Goal: Transaction & Acquisition: Purchase product/service

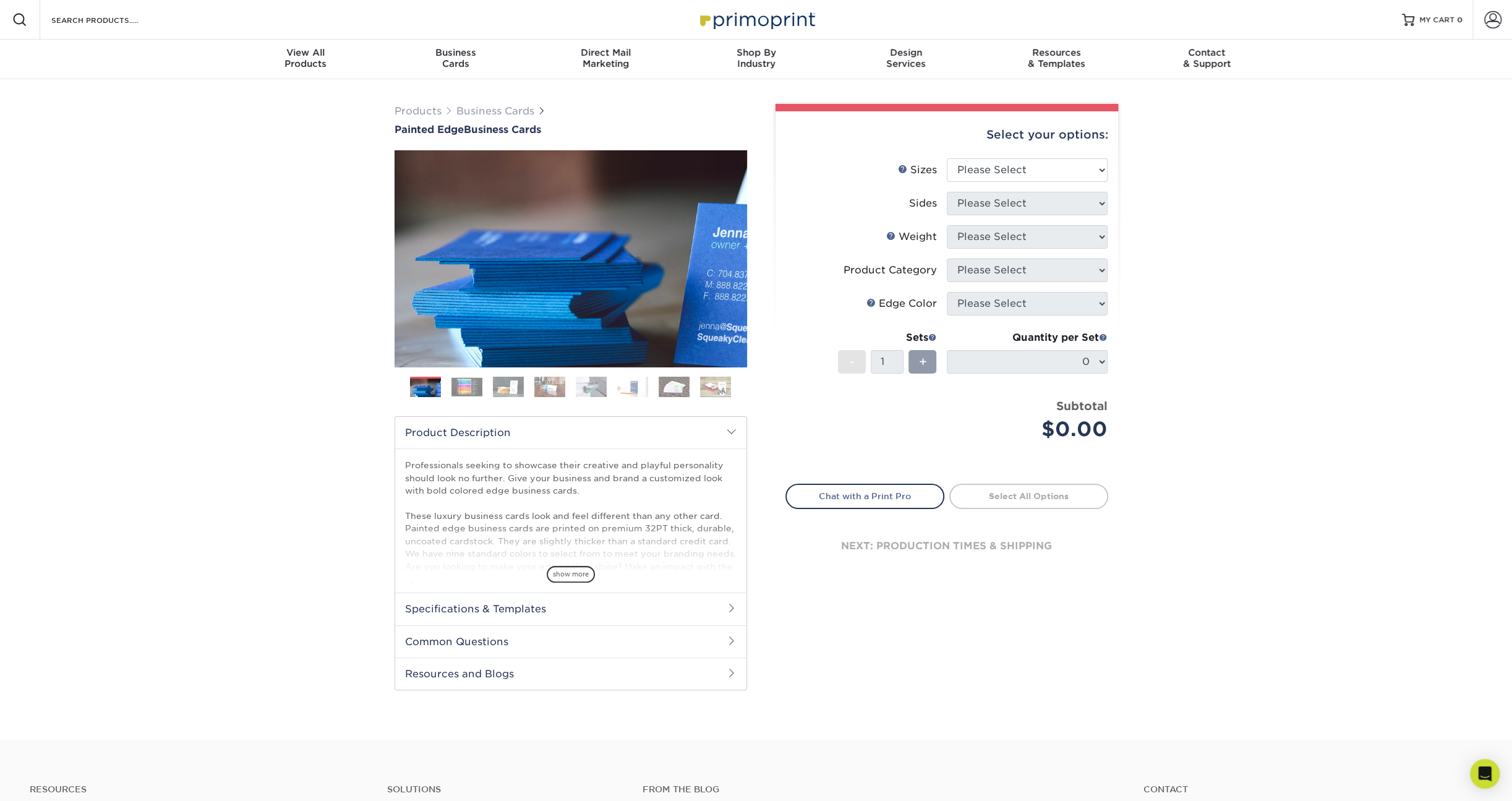
click at [468, 387] on img at bounding box center [467, 387] width 31 height 19
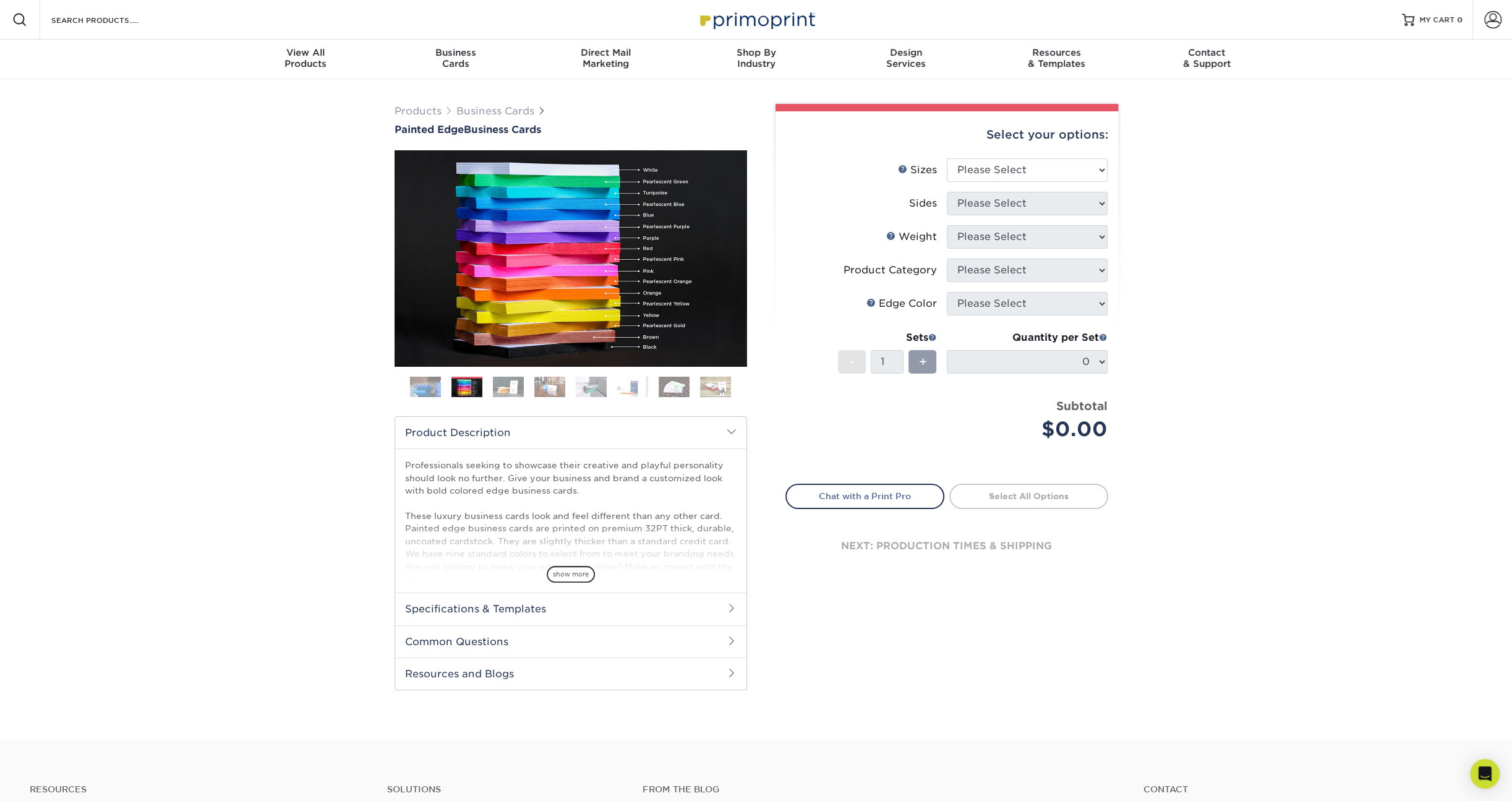
click at [503, 387] on img at bounding box center [508, 387] width 31 height 22
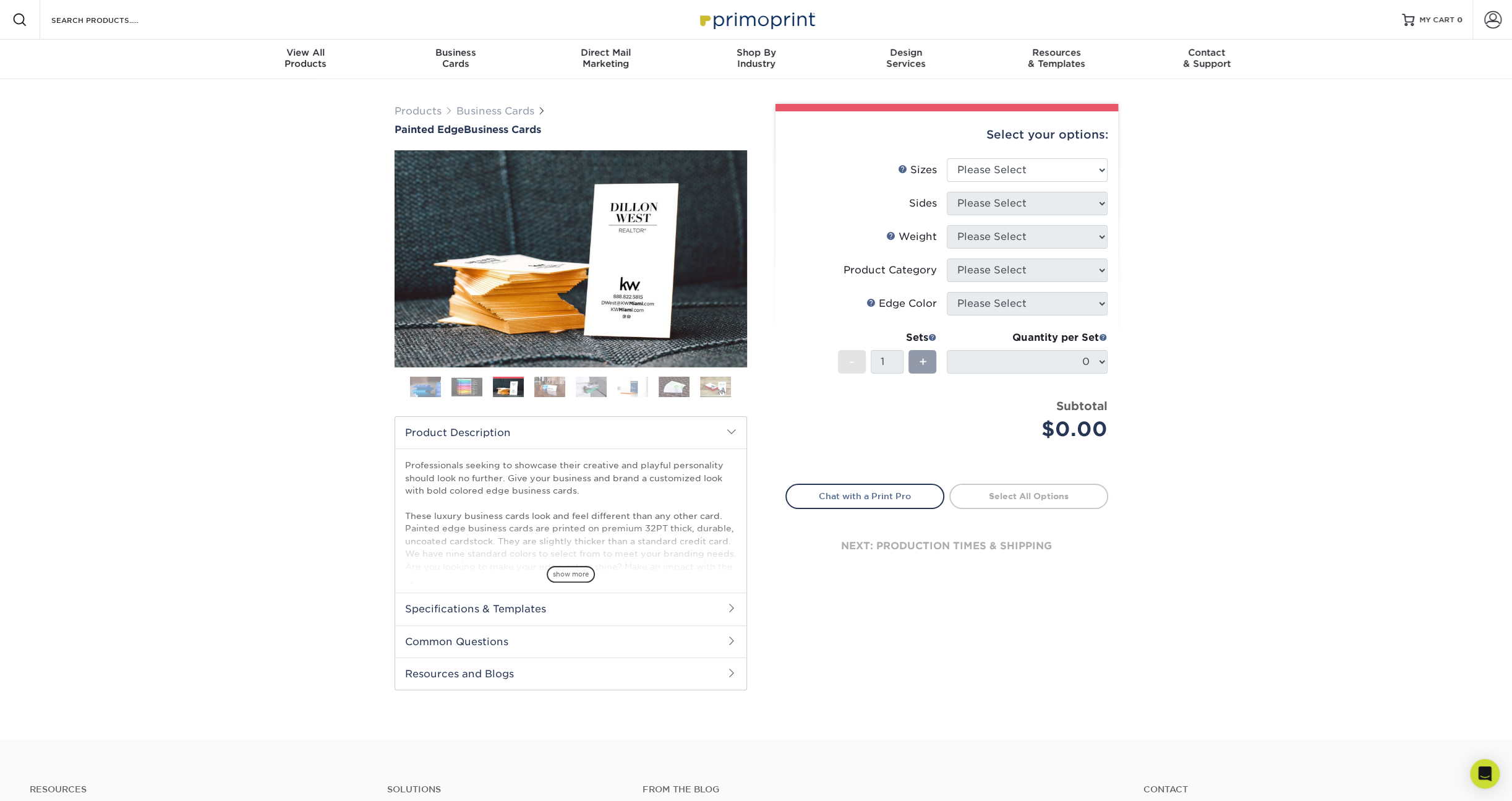
click at [545, 383] on img at bounding box center [550, 387] width 31 height 22
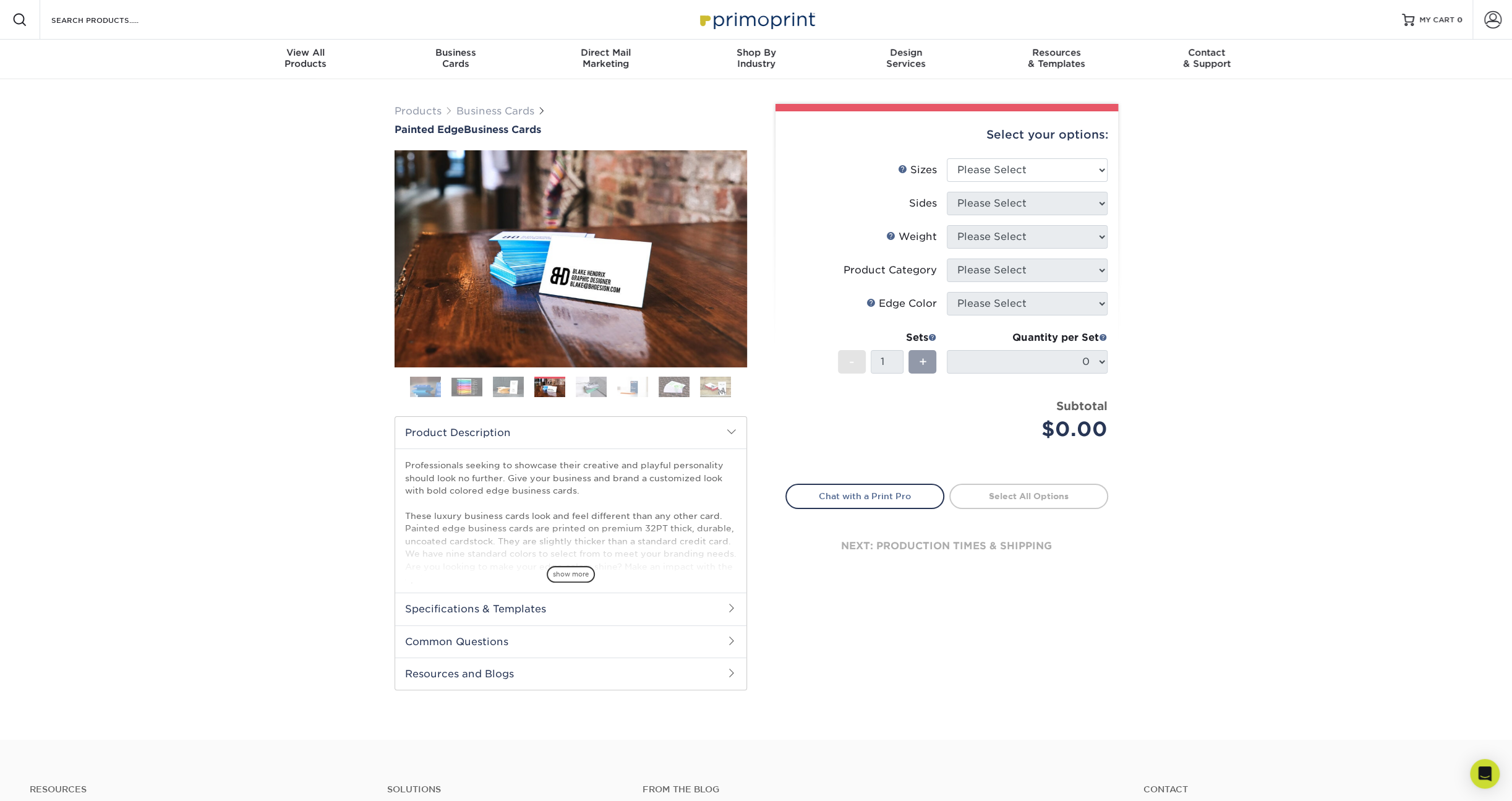
click at [589, 384] on img at bounding box center [591, 387] width 31 height 22
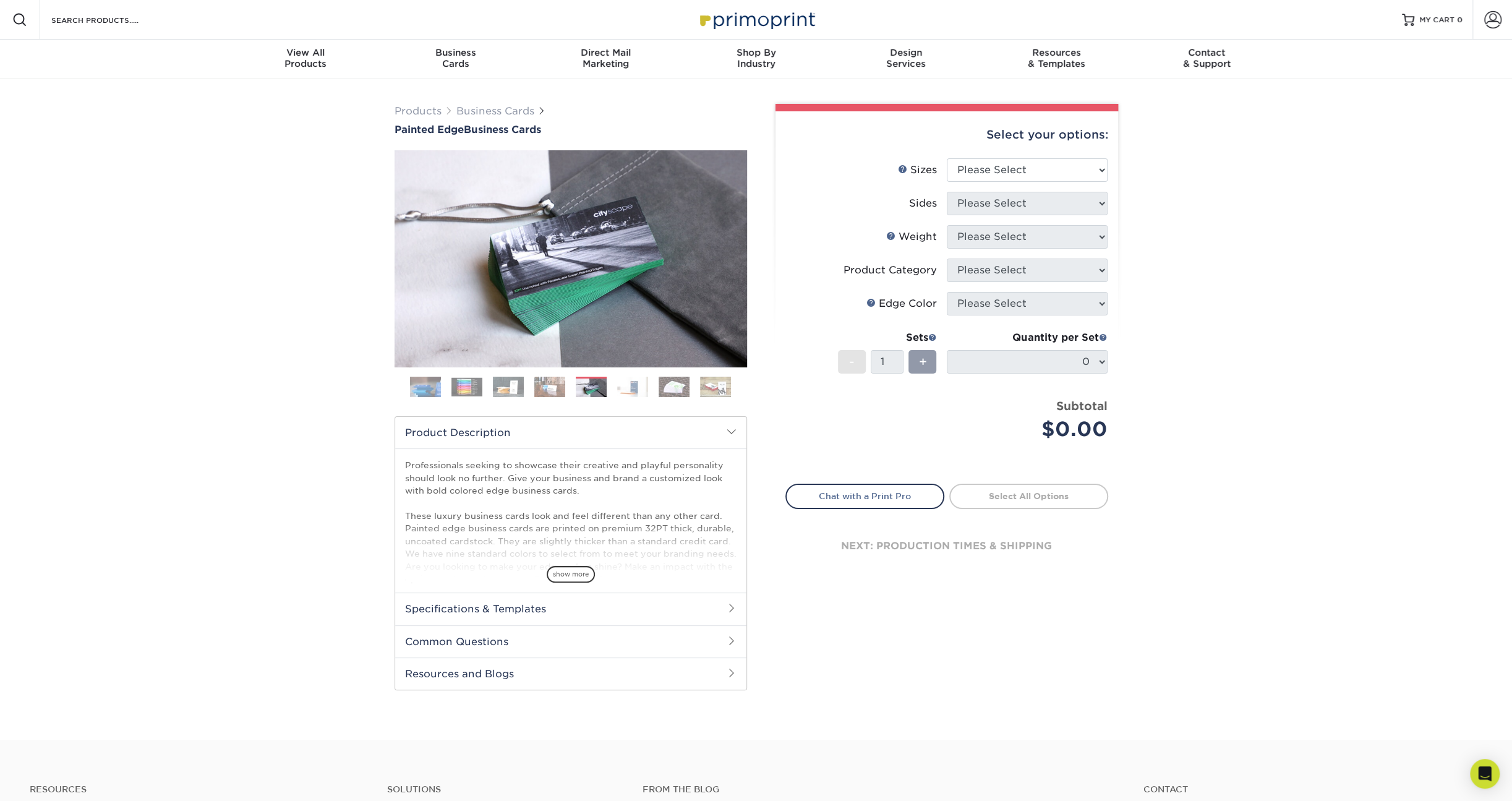
click at [638, 384] on img at bounding box center [632, 387] width 31 height 22
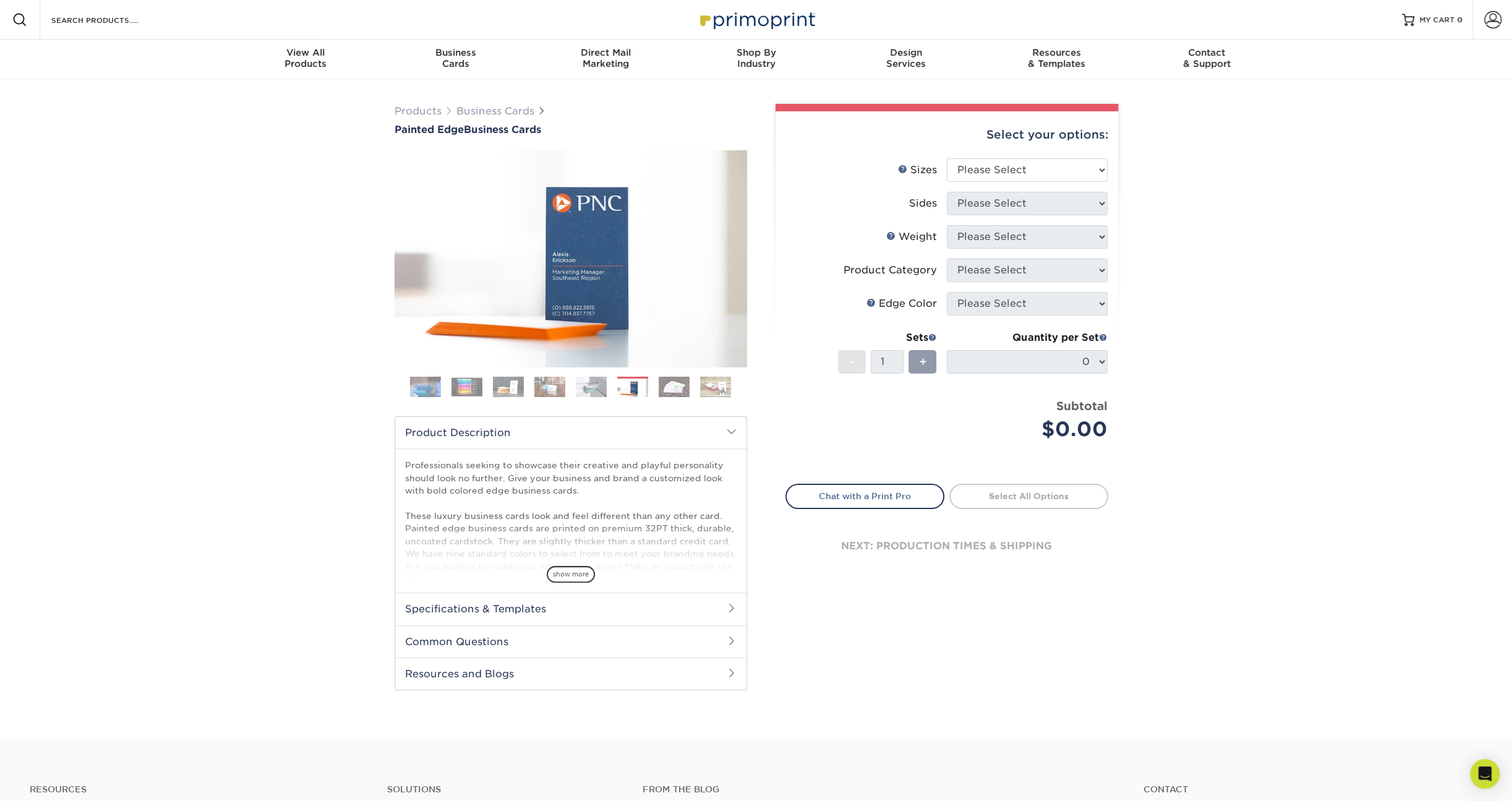
click at [588, 383] on img at bounding box center [591, 387] width 31 height 22
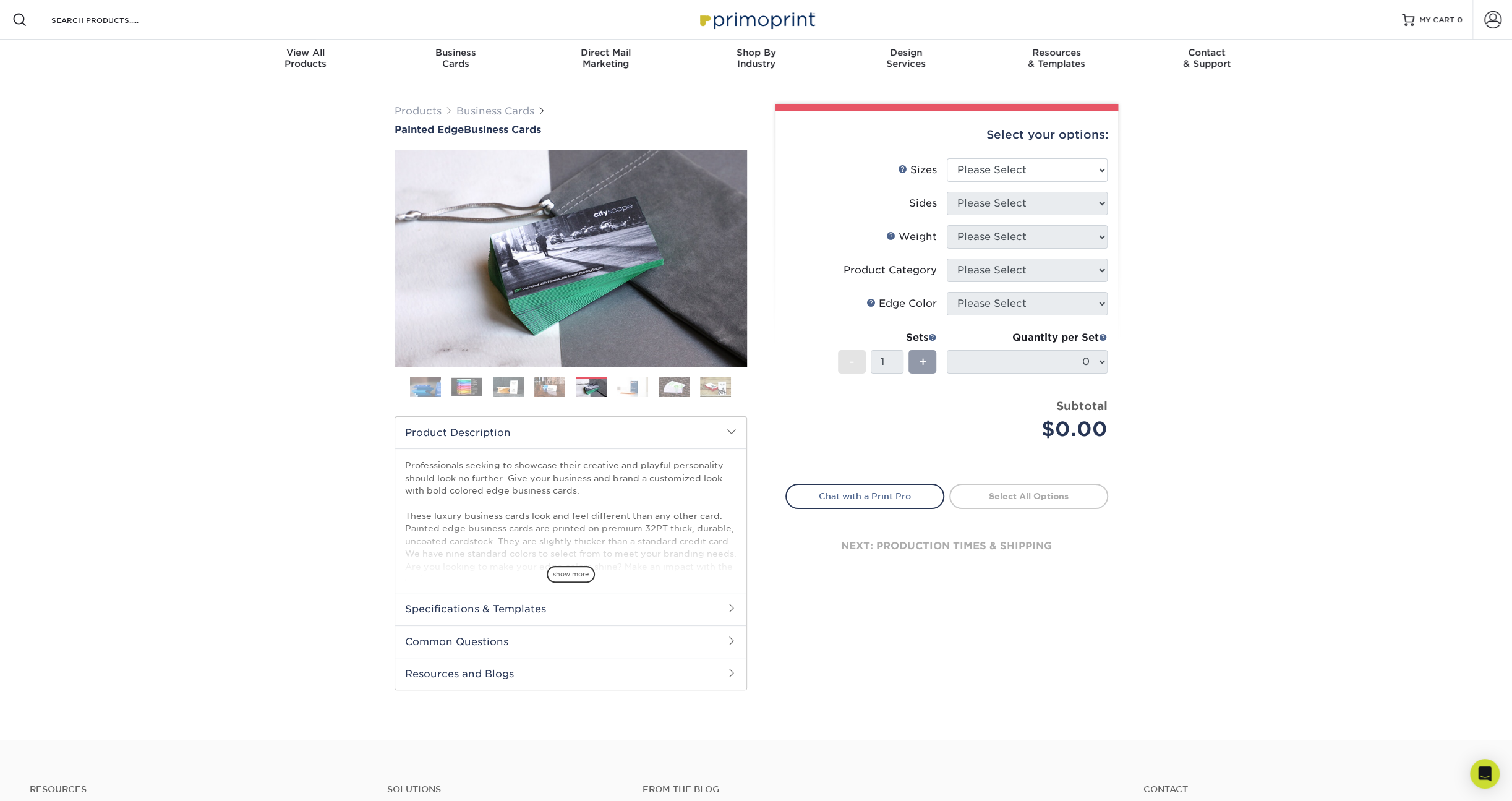
click at [560, 387] on img at bounding box center [550, 387] width 31 height 22
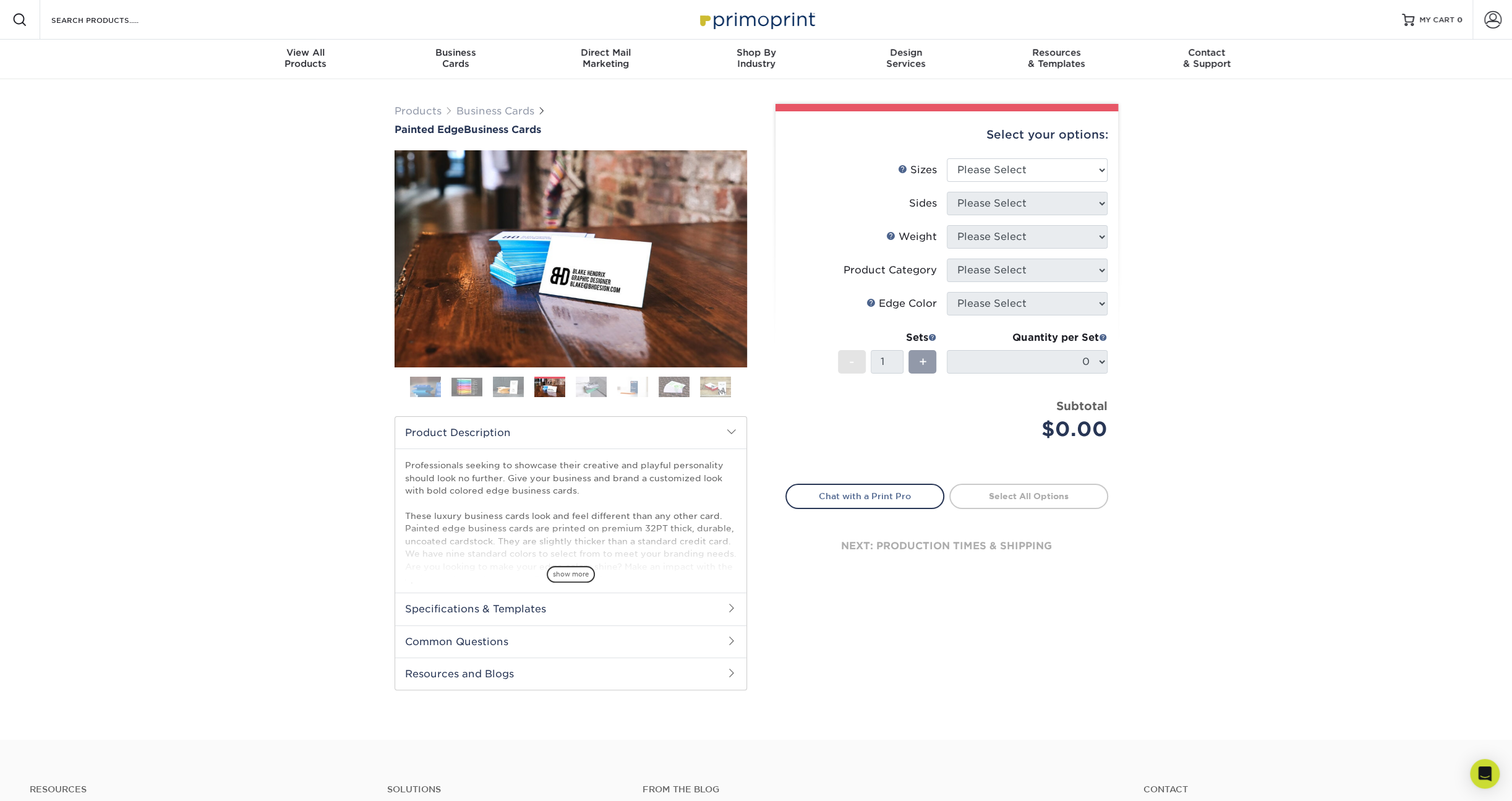
click at [513, 390] on img at bounding box center [508, 387] width 31 height 22
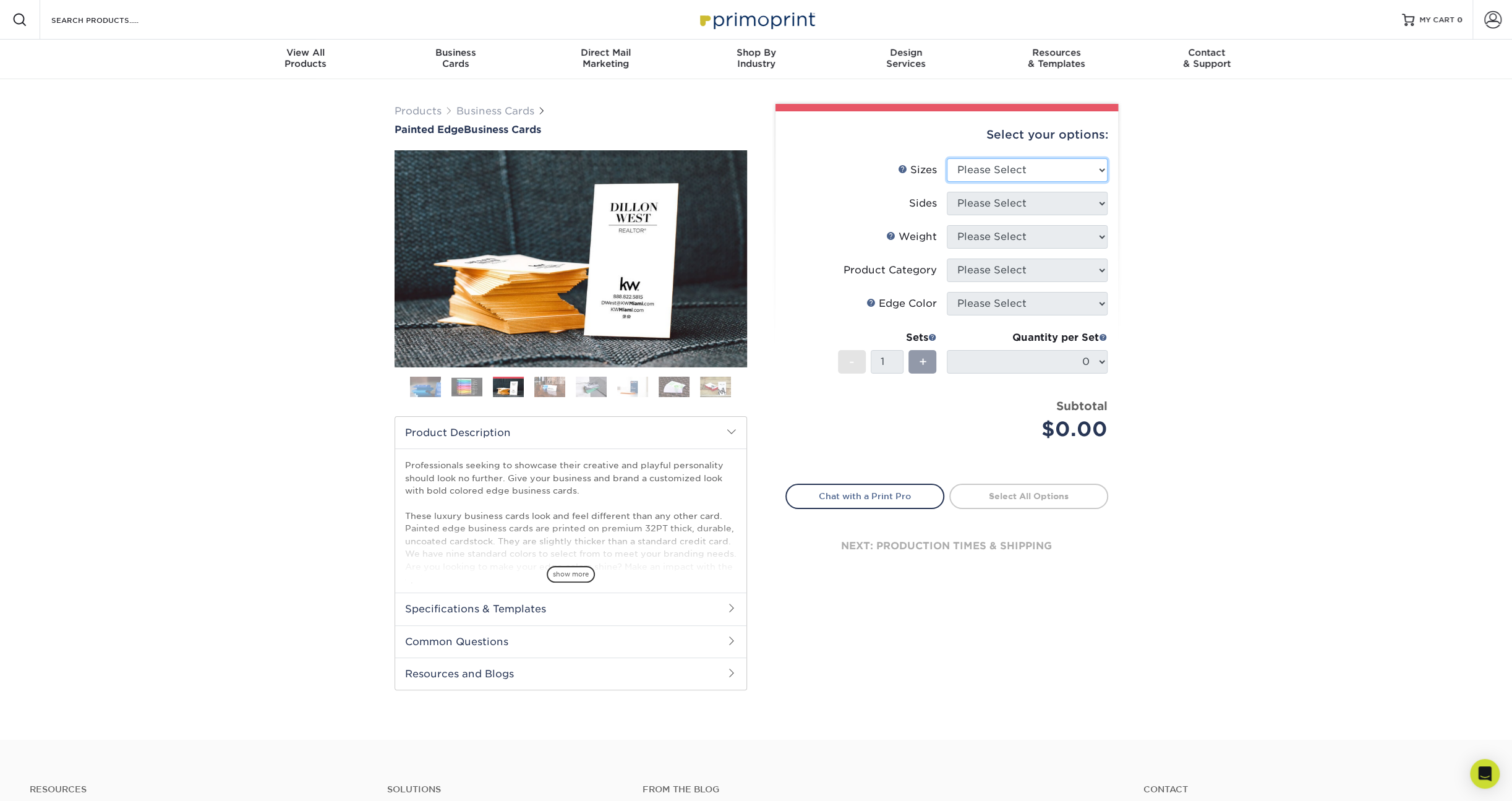
click at [1053, 167] on select "Please Select 2" x 3.5" - Standard 2.125" x 3.375" - European 2.5" x 2.5" - Squ…" at bounding box center [1027, 170] width 161 height 23
select select "2.00x3.50"
click at [947, 158] on select "Please Select 2" x 3.5" - Standard 2.125" x 3.375" - European 2.5" x 2.5" - Squ…" at bounding box center [1027, 170] width 161 height 23
click at [1048, 201] on select "Please Select Print Both Sides Print Front Only" at bounding box center [1027, 203] width 161 height 23
select select "13abbda7-1d64-4f25-8bb2-c179b224825d"
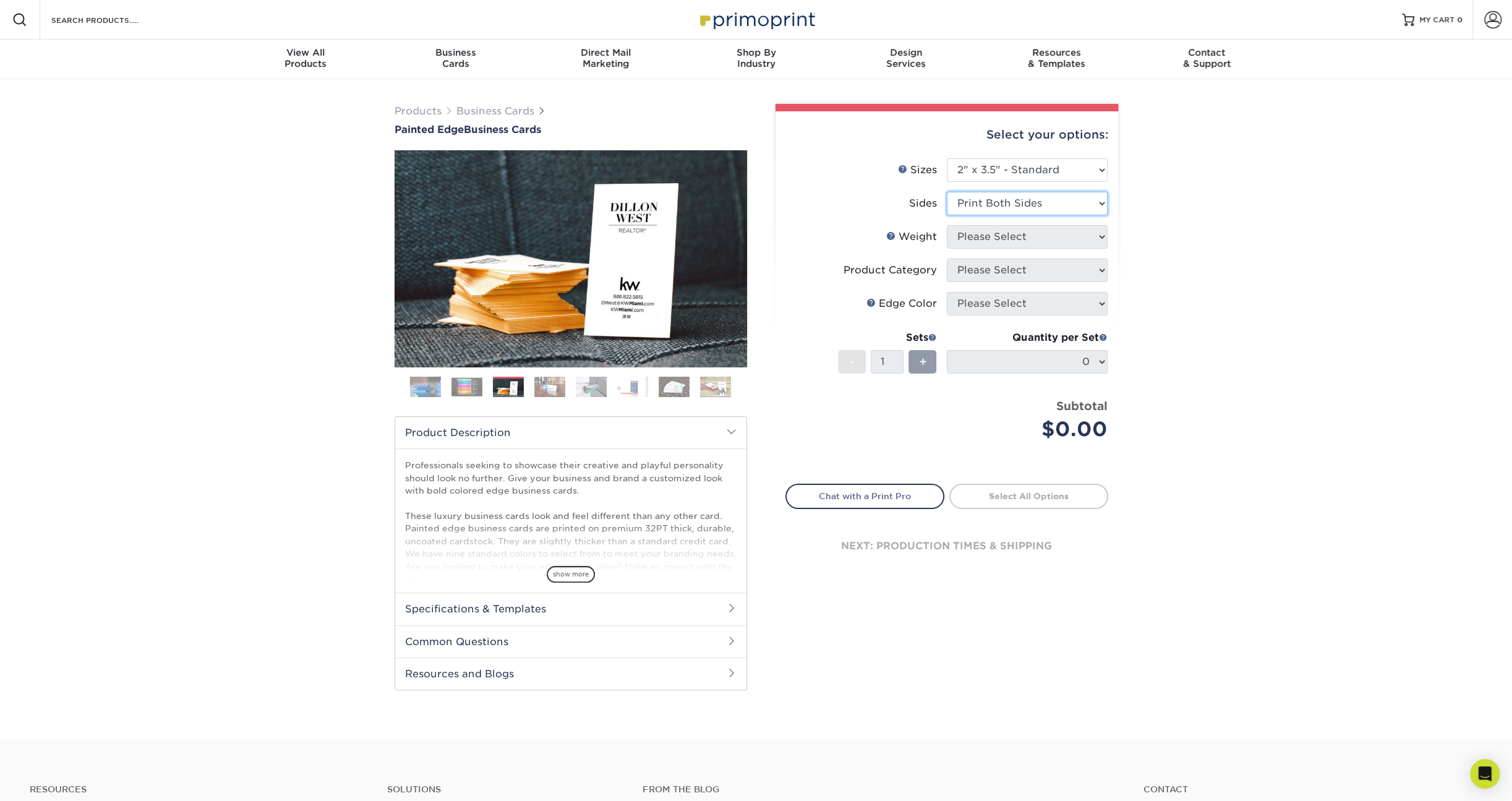
click at [947, 192] on select "Please Select Print Both Sides Print Front Only" at bounding box center [1027, 203] width 161 height 23
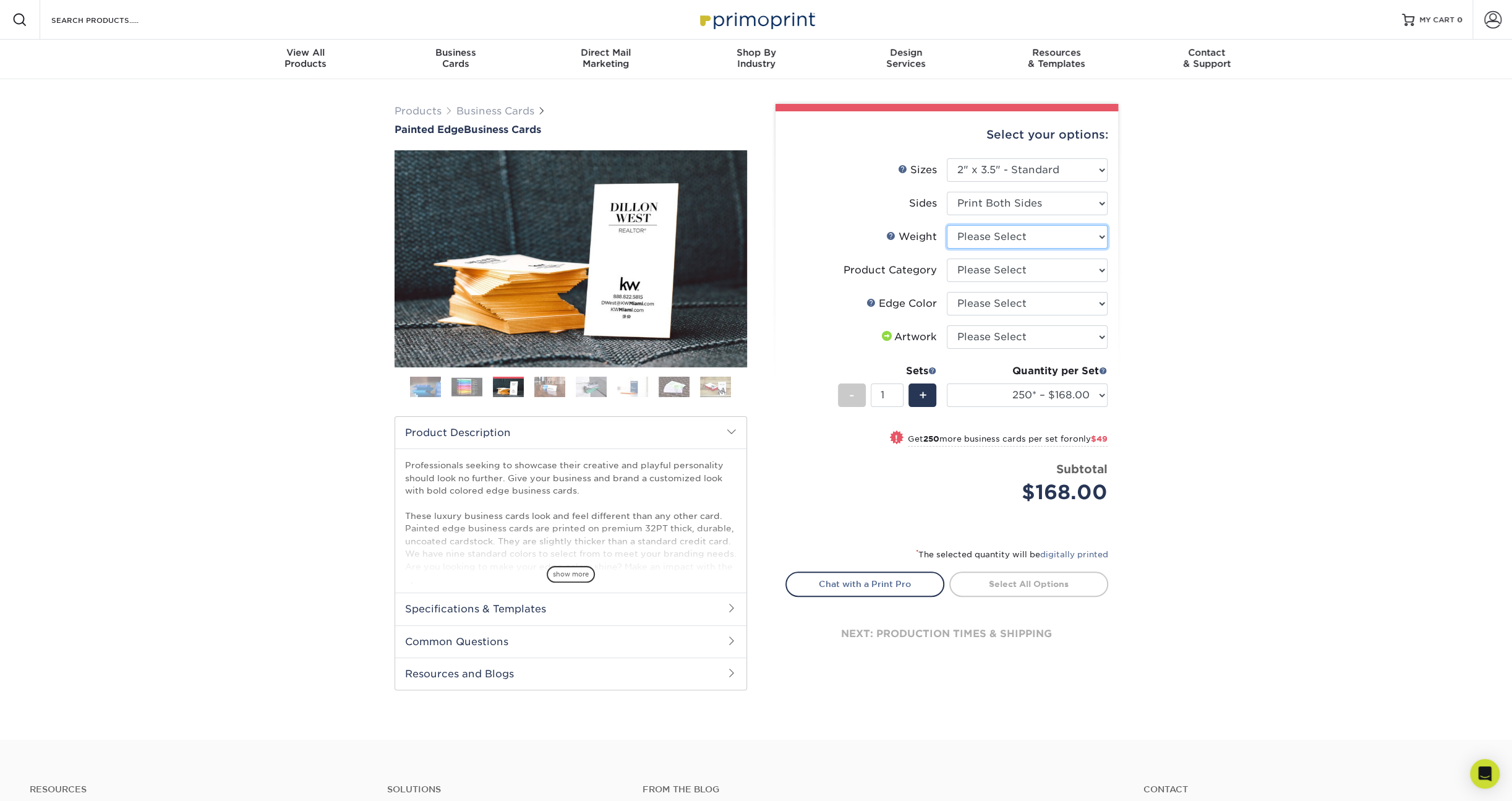
click at [1078, 236] on select "Please Select 32PTUC" at bounding box center [1027, 237] width 161 height 23
click at [1078, 233] on select "Please Select 32PTUC" at bounding box center [1027, 237] width 161 height 23
click at [1079, 233] on select "Please Select 32PTUC" at bounding box center [1027, 237] width 161 height 23
select select "32PTUC"
click at [947, 225] on select "Please Select 32PTUC" at bounding box center [1027, 237] width 161 height 23
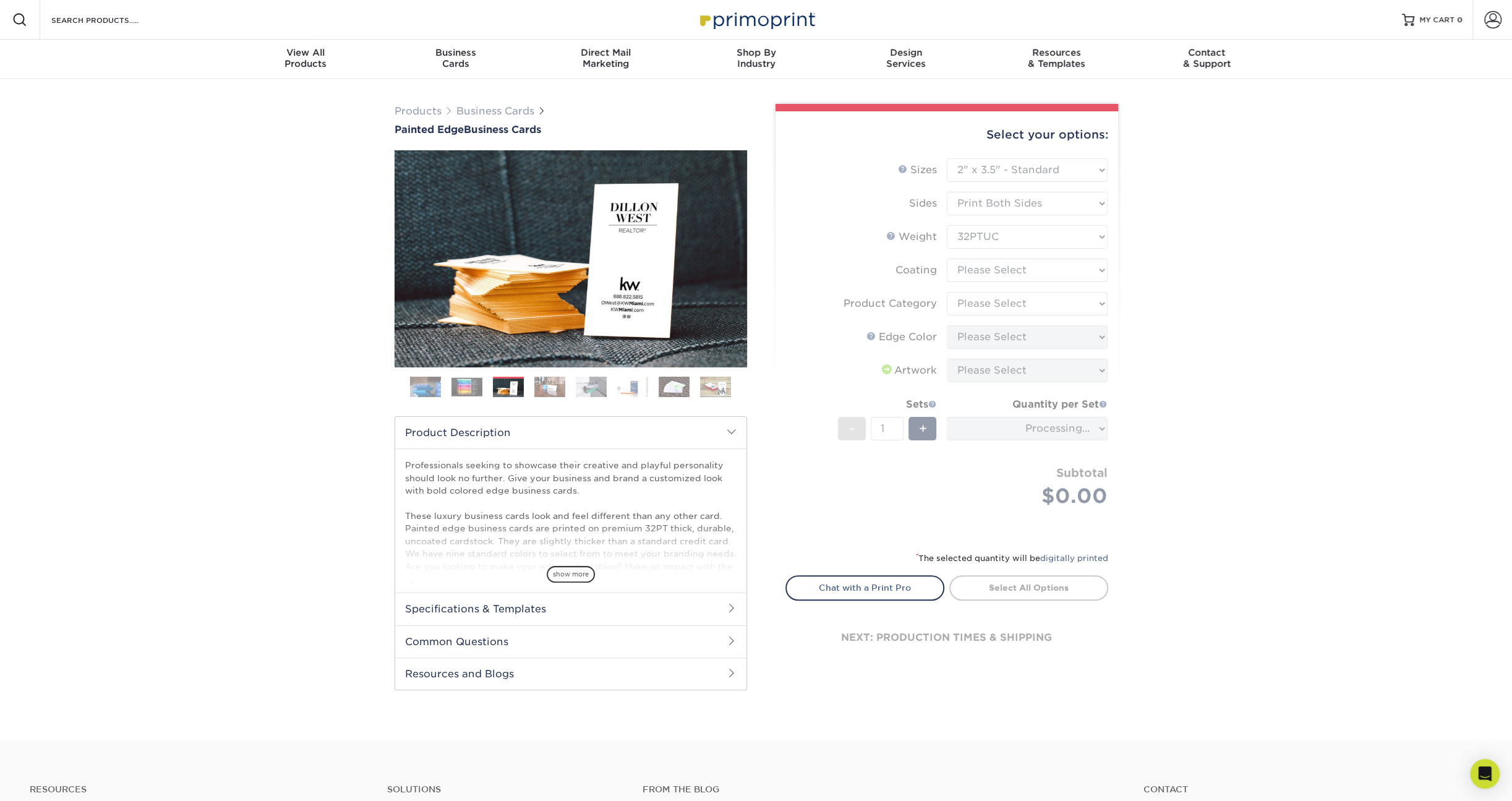
click at [1054, 271] on form "Sizes Help Sizes Please Select 2" x 3.5" - Standard 2.125" x 3.375" - European …" at bounding box center [946, 347] width 322 height 378
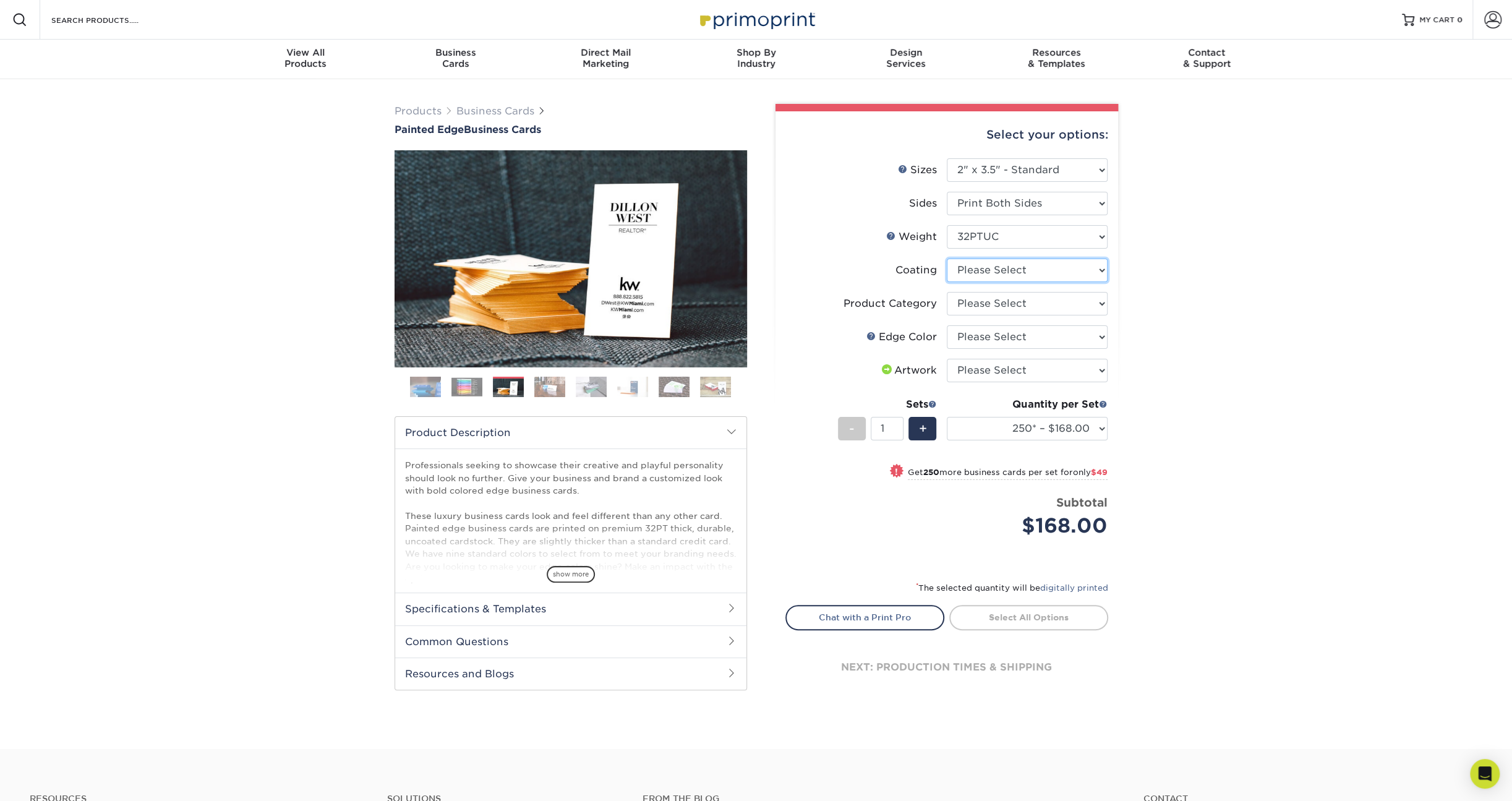
click at [1054, 271] on select at bounding box center [1027, 270] width 161 height 23
select select "3e7618de-abca-4bda-9f97-8b9129e913d8"
click at [947, 258] on select at bounding box center [1027, 270] width 161 height 23
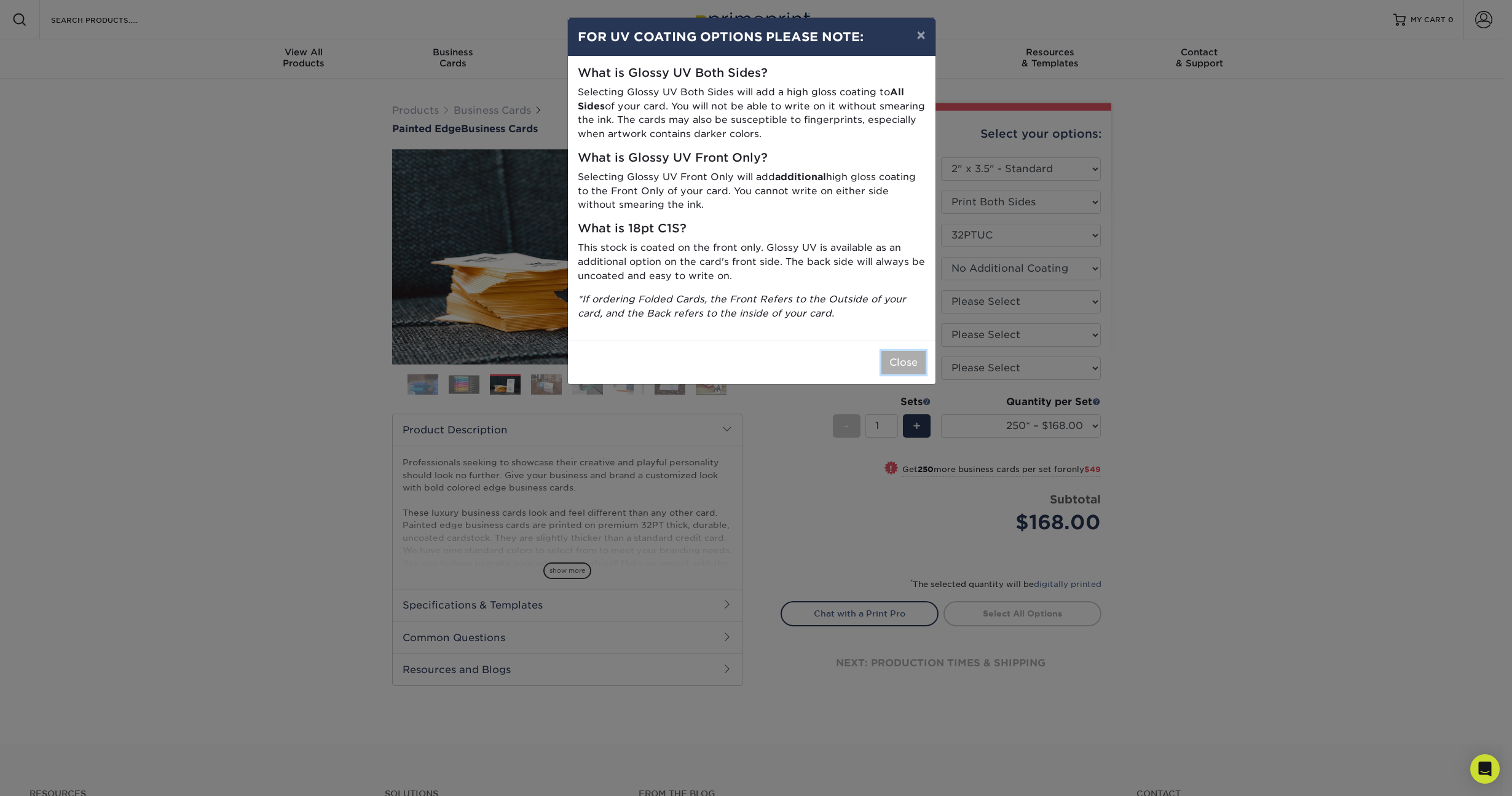
click at [903, 357] on button "Close" at bounding box center [904, 363] width 45 height 23
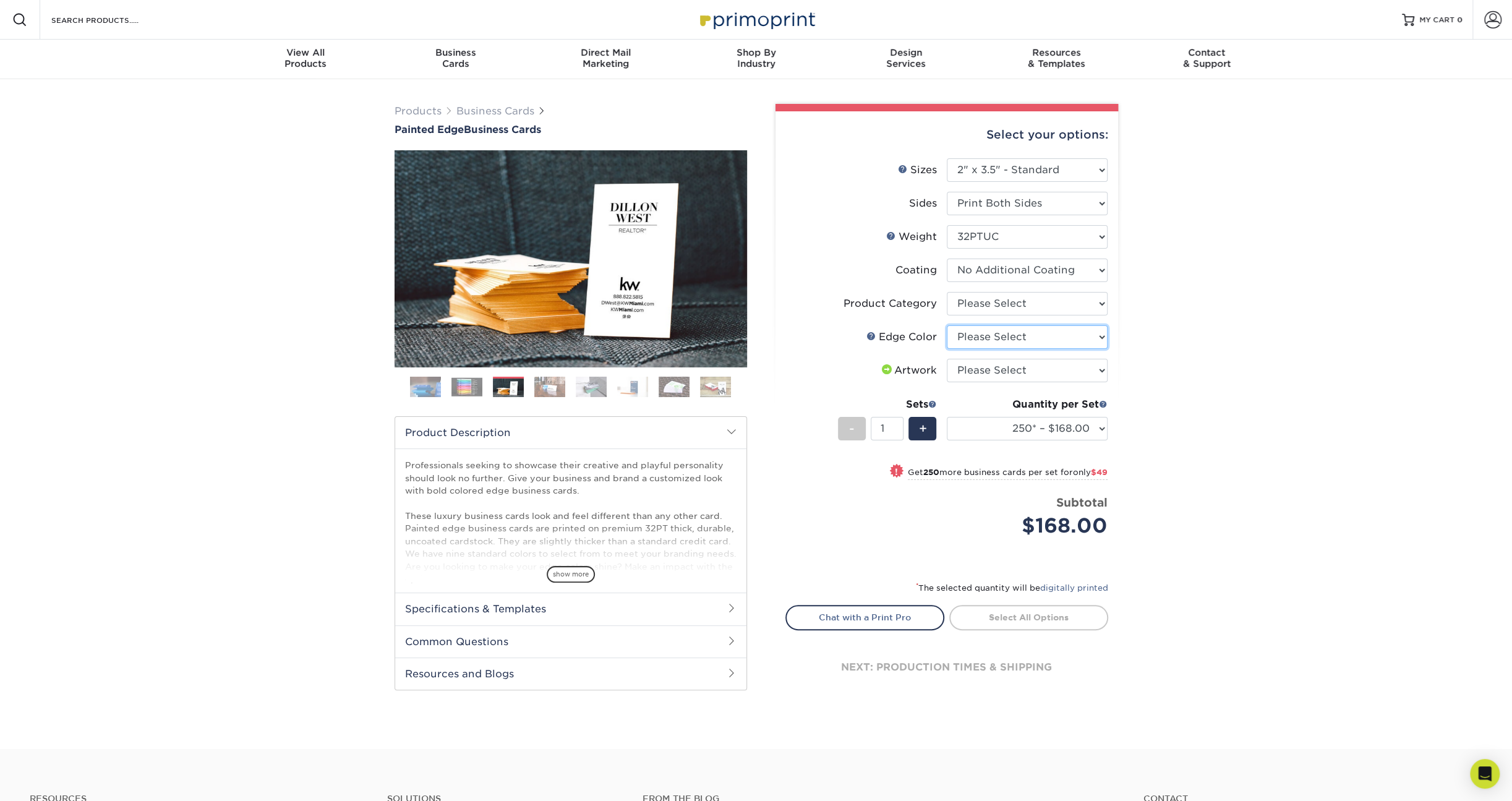
click at [1047, 330] on select "Please Select Charcoal Black Brown Blue Pearlescent Blue Pearlescent Gold Pearl…" at bounding box center [1027, 337] width 161 height 23
select select "29d9e76e-281e-4d02-923d-5e3eb4a981a9"
click at [947, 326] on select "Please Select Charcoal Black Brown Blue Pearlescent Blue Pearlescent Gold Pearl…" at bounding box center [1027, 337] width 161 height 23
